Goal: Transaction & Acquisition: Purchase product/service

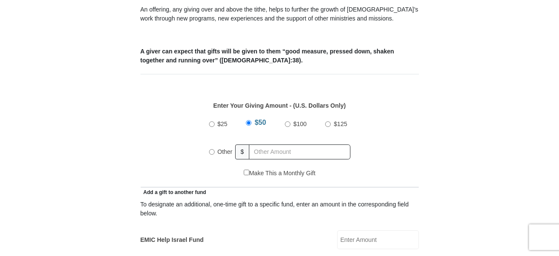
scroll to position [342, 0]
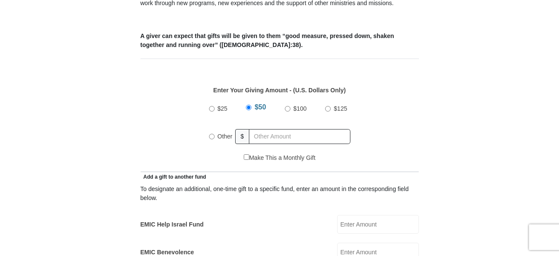
click at [211, 134] on input "Other" at bounding box center [212, 137] width 6 height 6
radio input "true"
click at [260, 129] on input "text" at bounding box center [301, 136] width 98 height 15
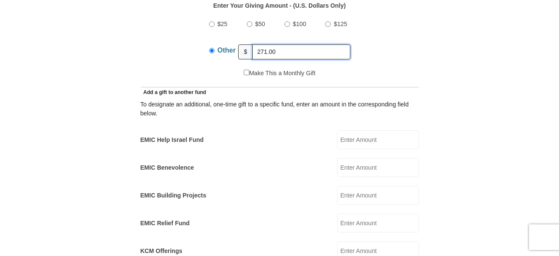
scroll to position [428, 0]
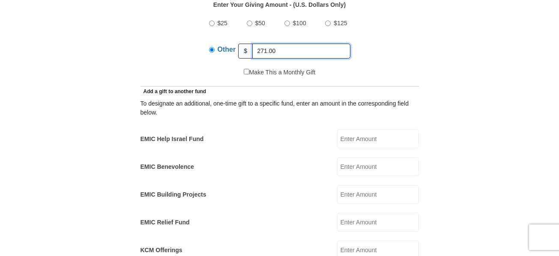
type input "271.00"
click at [352, 130] on input "EMIC Help Israel Fund" at bounding box center [378, 139] width 82 height 19
type input "50.00"
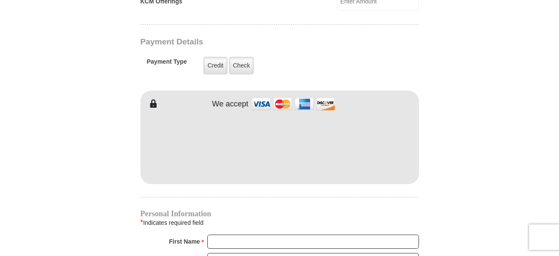
scroll to position [685, 0]
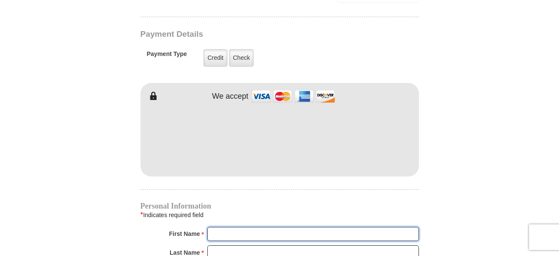
type input "[PERSON_NAME]"
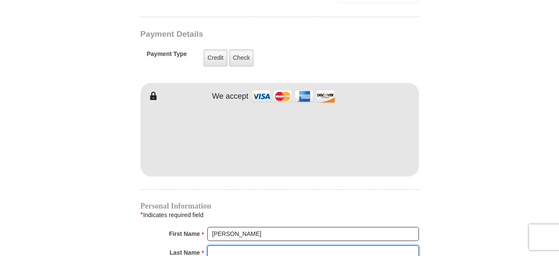
type input "[PERSON_NAME]"
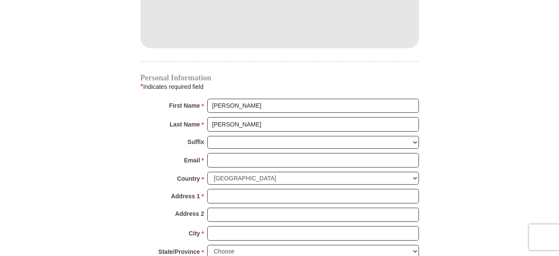
scroll to position [856, 0]
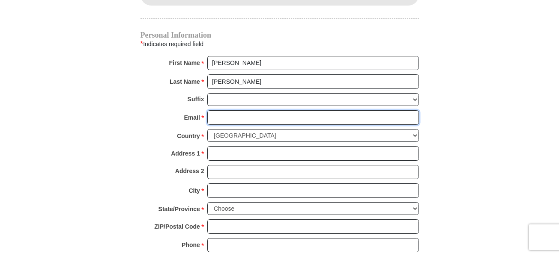
click at [224, 110] on input "Email *" at bounding box center [312, 117] width 211 height 15
type input "[EMAIL_ADDRESS][DOMAIN_NAME]"
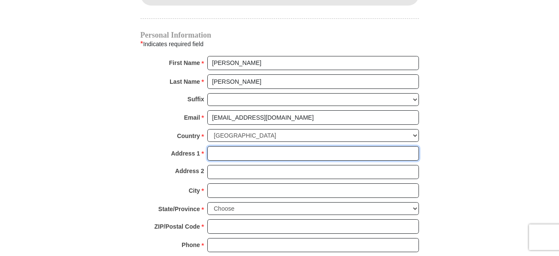
type input "[STREET_ADDRESS][PERSON_NAME]"
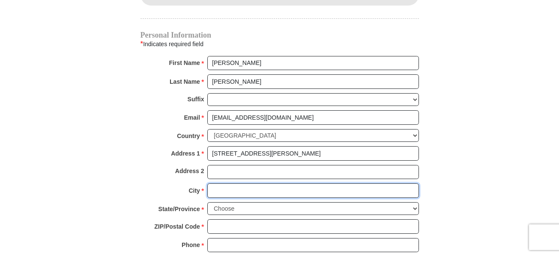
type input "[US_STATE]"
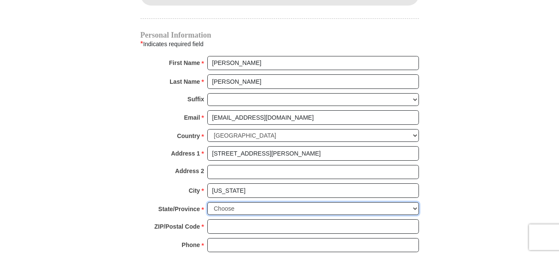
select select "MD"
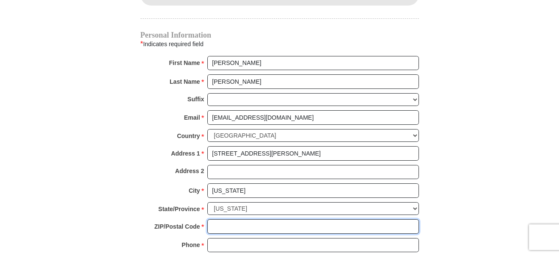
type input "20619"
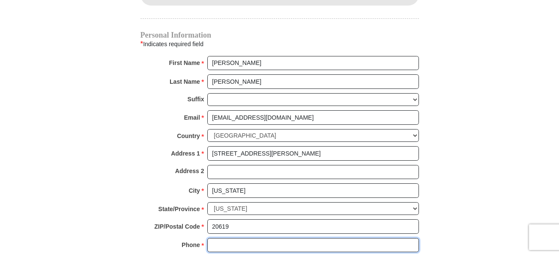
type input "6514428586"
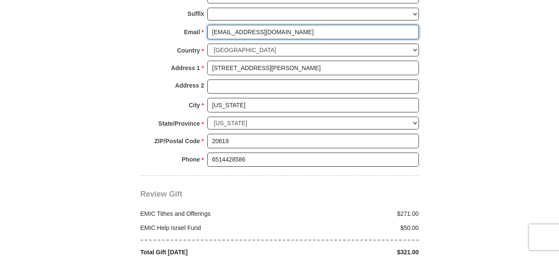
scroll to position [985, 0]
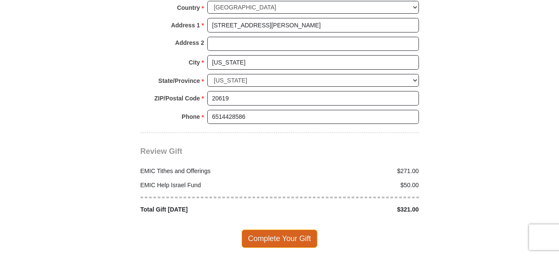
click at [280, 230] on span "Complete Your Gift" at bounding box center [279, 239] width 76 height 18
